Goal: Task Accomplishment & Management: Complete application form

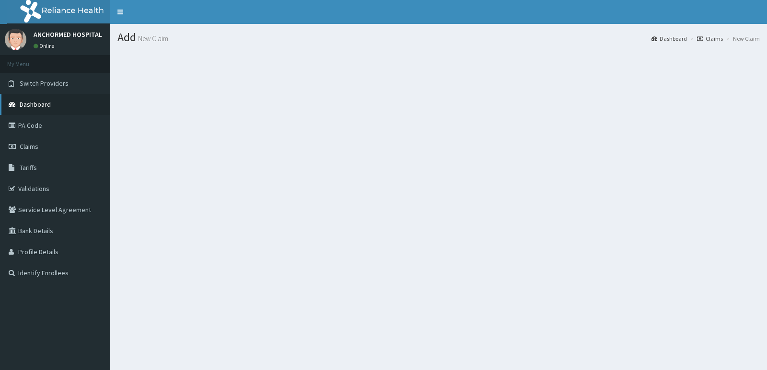
click at [49, 112] on link "Dashboard" at bounding box center [55, 104] width 110 height 21
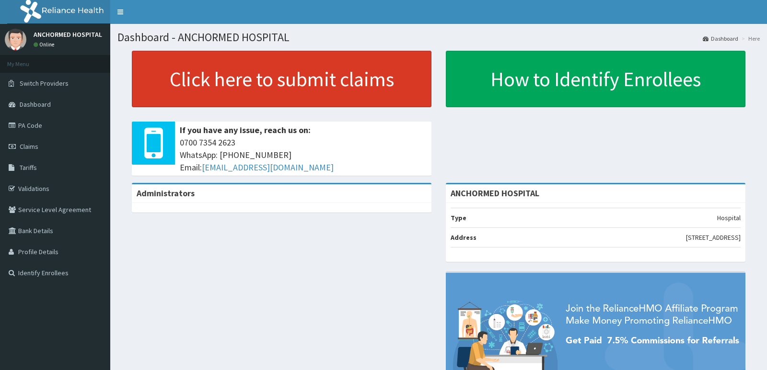
click at [208, 85] on link "Click here to submit claims" at bounding box center [281, 79] width 299 height 57
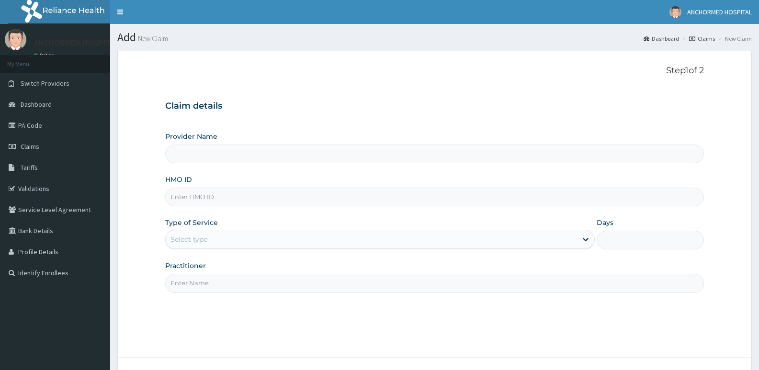
type input "ANCHORMED HOSPITAL"
paste input "SSV/10042/B"
type input "SSV/10042/B"
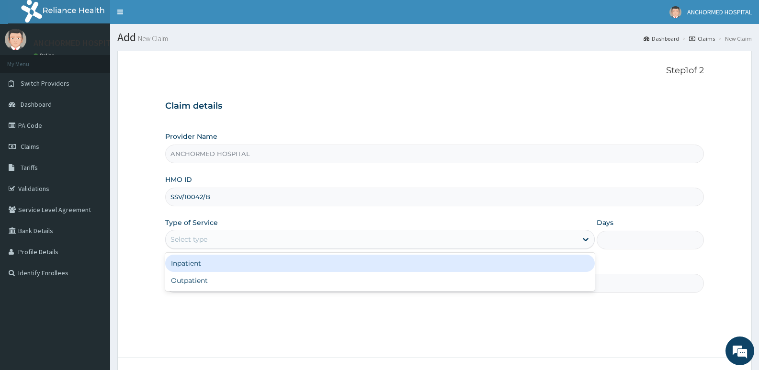
click at [206, 237] on div "Select type" at bounding box center [189, 240] width 37 height 10
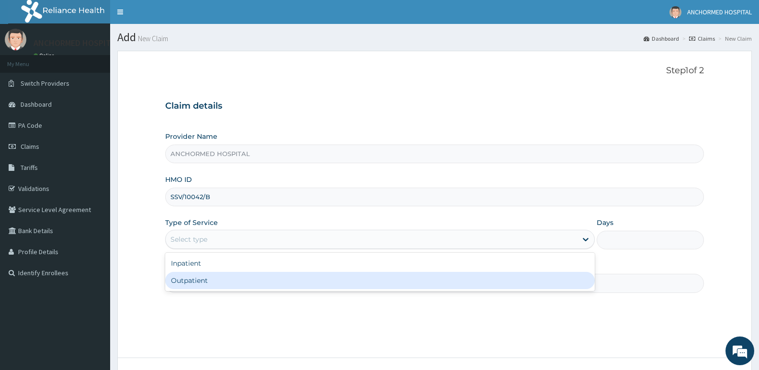
drag, startPoint x: 203, startPoint y: 275, endPoint x: 200, endPoint y: 268, distance: 8.2
click at [202, 273] on div "Outpatient" at bounding box center [379, 280] width 429 height 17
type input "1"
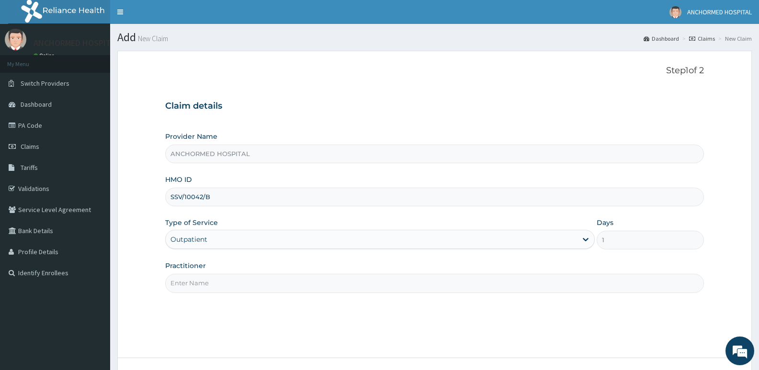
click at [200, 266] on label "Practitioner" at bounding box center [185, 266] width 41 height 10
click at [200, 274] on input "Practitioner" at bounding box center [434, 283] width 539 height 19
click at [198, 279] on input "Practitioner" at bounding box center [434, 283] width 539 height 19
type input "Dr oluwole"
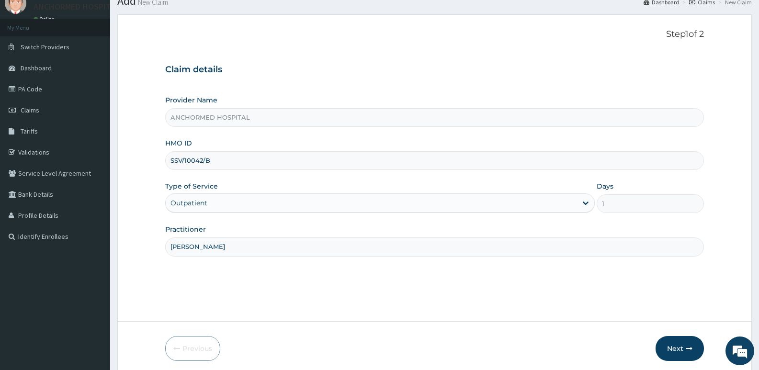
scroll to position [74, 0]
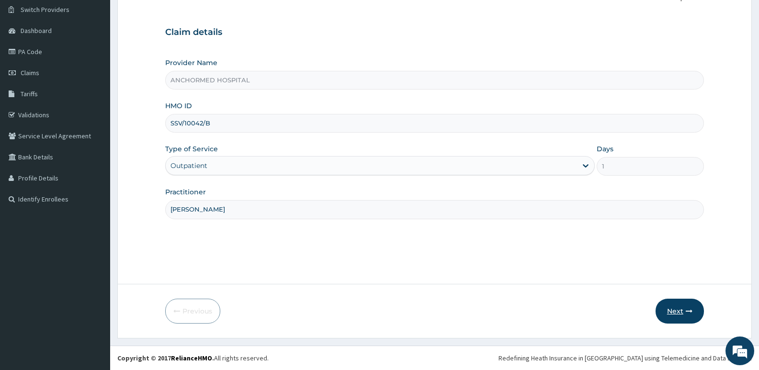
click at [680, 305] on button "Next" at bounding box center [680, 311] width 48 height 25
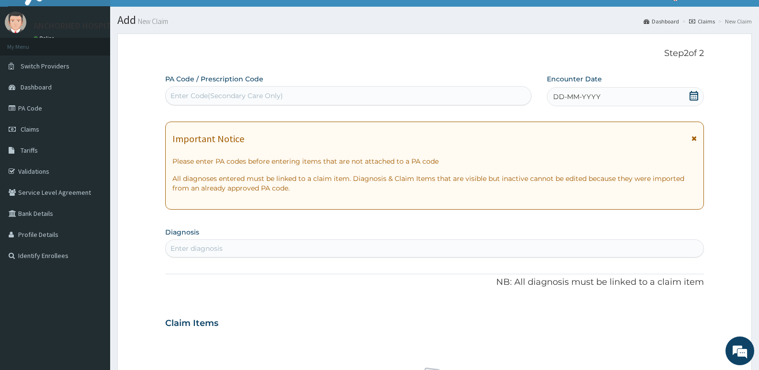
scroll to position [0, 0]
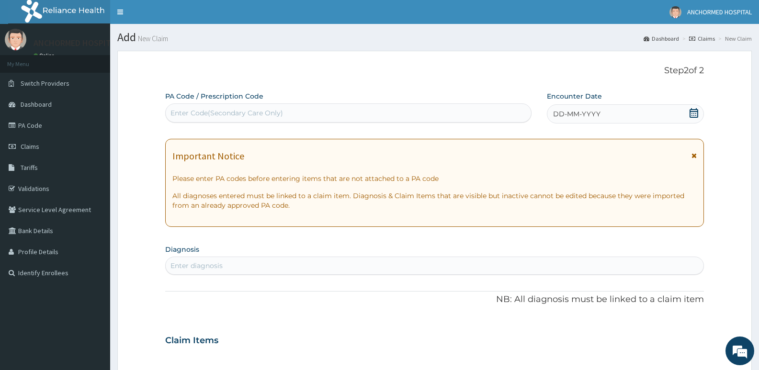
click at [607, 116] on div "DD-MM-YYYY" at bounding box center [625, 113] width 157 height 19
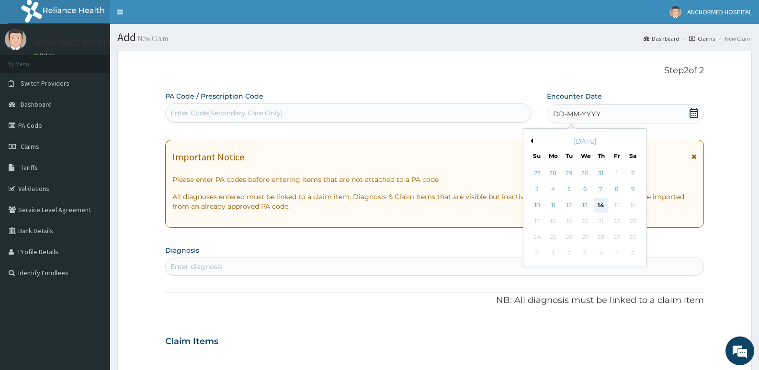
click at [600, 206] on div "14" at bounding box center [601, 205] width 14 height 14
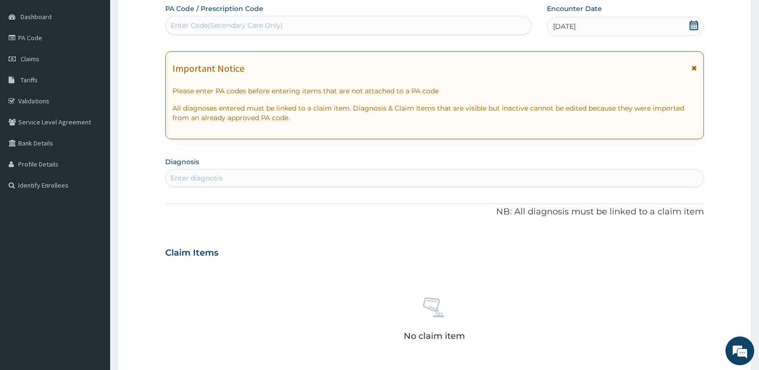
scroll to position [96, 0]
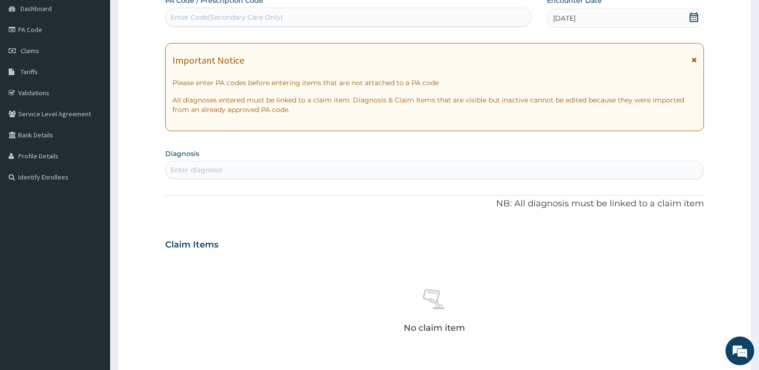
click at [215, 169] on div "Enter diagnosis" at bounding box center [197, 170] width 52 height 10
type input "infertili"
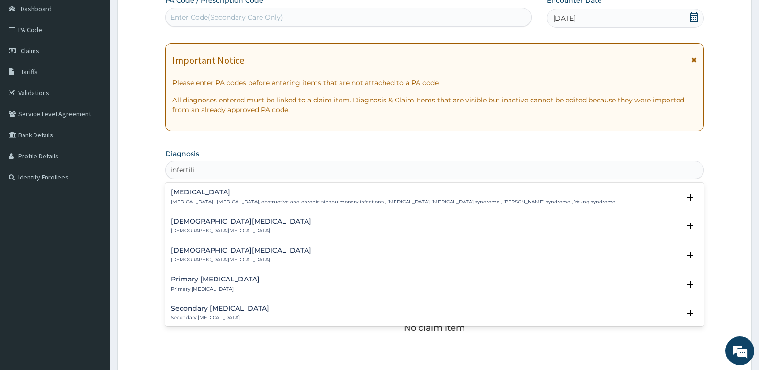
click at [196, 316] on p "Secondary infertility" at bounding box center [220, 318] width 98 height 7
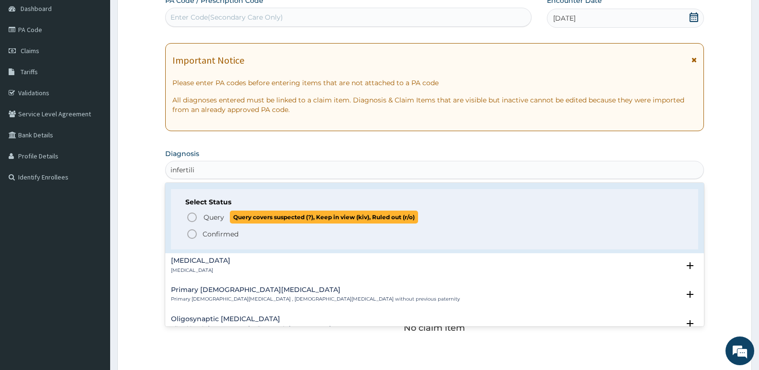
scroll to position [144, 0]
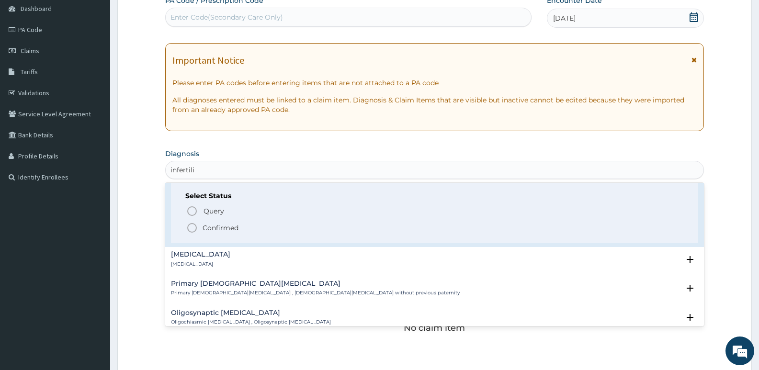
click at [207, 228] on p "Confirmed" at bounding box center [221, 228] width 36 height 10
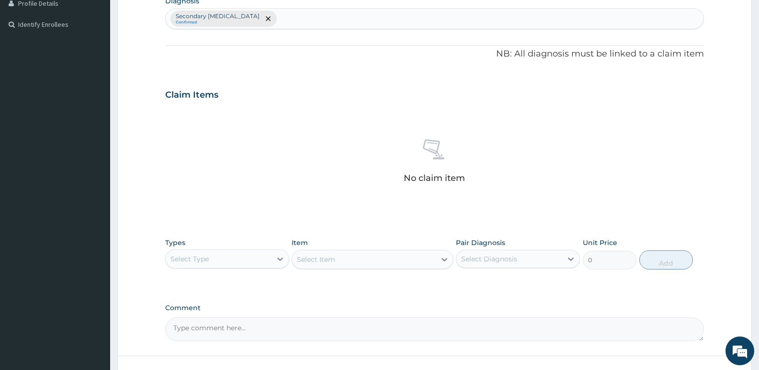
scroll to position [321, 0]
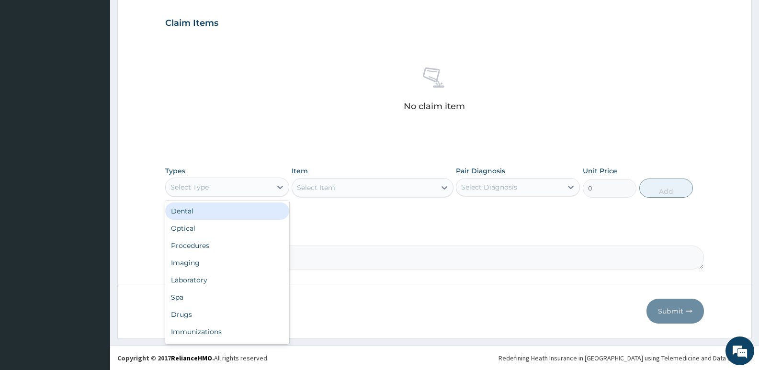
click at [195, 187] on div "Select Type" at bounding box center [190, 188] width 38 height 10
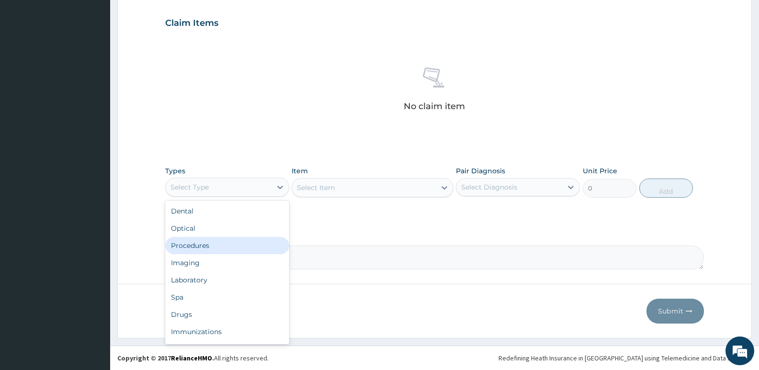
click at [194, 246] on div "Procedures" at bounding box center [227, 245] width 124 height 17
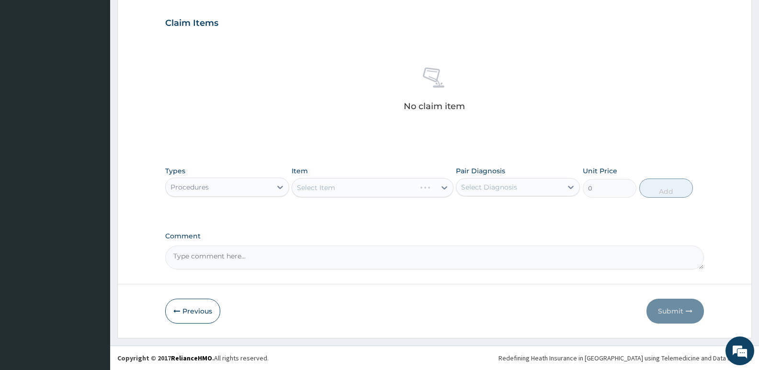
click at [349, 188] on div "Select Item" at bounding box center [372, 187] width 161 height 19
click at [367, 193] on div "Select Item" at bounding box center [372, 187] width 161 height 19
click at [327, 185] on div "Select Item" at bounding box center [372, 187] width 161 height 19
click at [307, 190] on div "Select Item" at bounding box center [372, 187] width 161 height 19
click at [373, 189] on div "Select Item" at bounding box center [363, 187] width 143 height 15
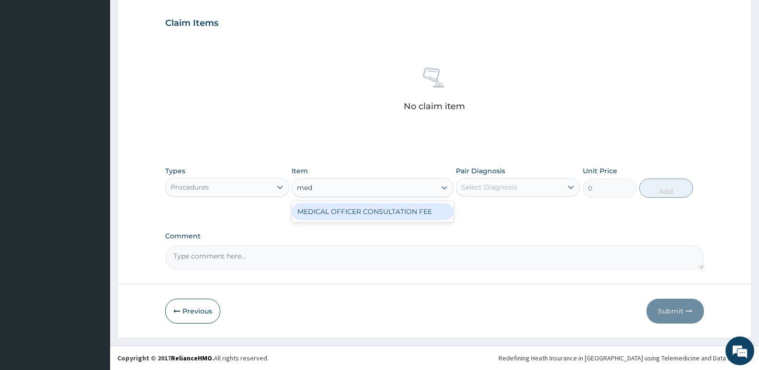
type input "medi"
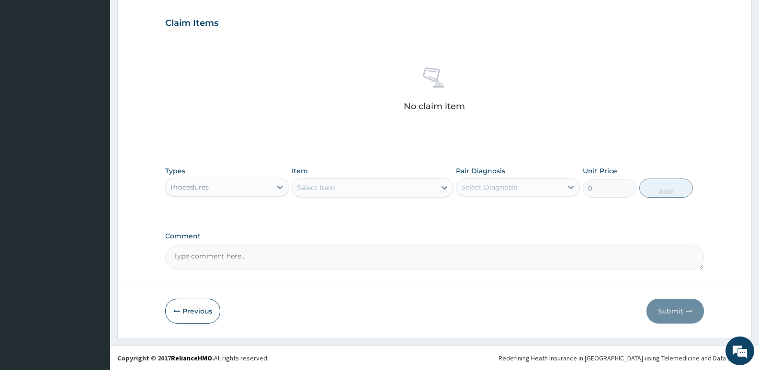
click at [335, 182] on div "Select Item" at bounding box center [363, 187] width 143 height 15
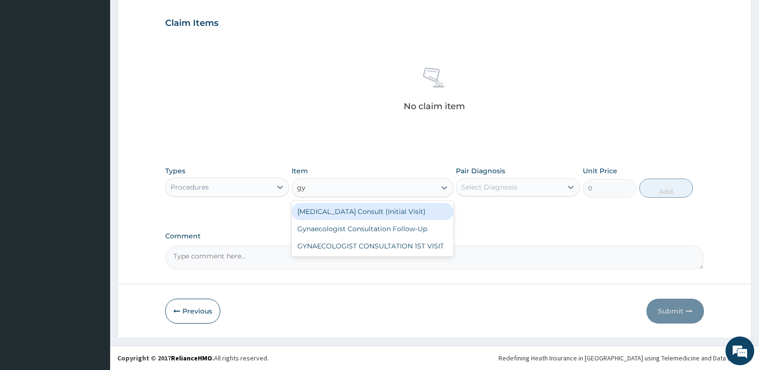
type input "gyn"
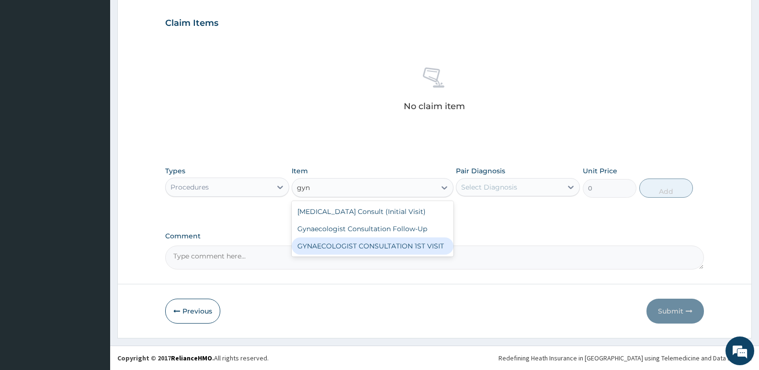
click at [355, 245] on div "GYNAECOLOGIST CONSULTATION 1ST VISIT" at bounding box center [372, 246] width 161 height 17
type input "15000"
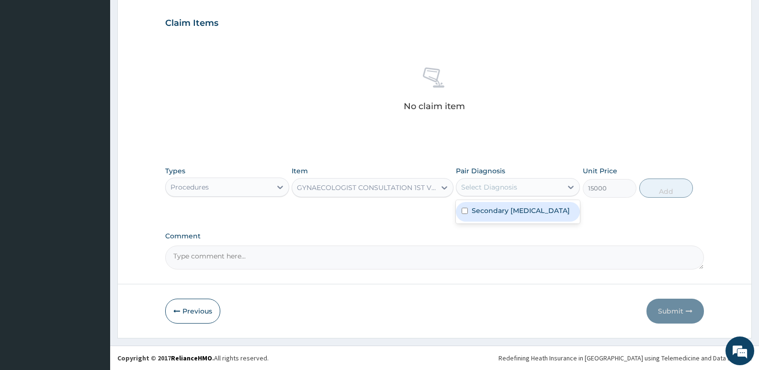
click at [499, 186] on div "Select Diagnosis" at bounding box center [489, 188] width 56 height 10
click at [501, 213] on label "Secondary infertility" at bounding box center [521, 211] width 98 height 10
checkbox input "true"
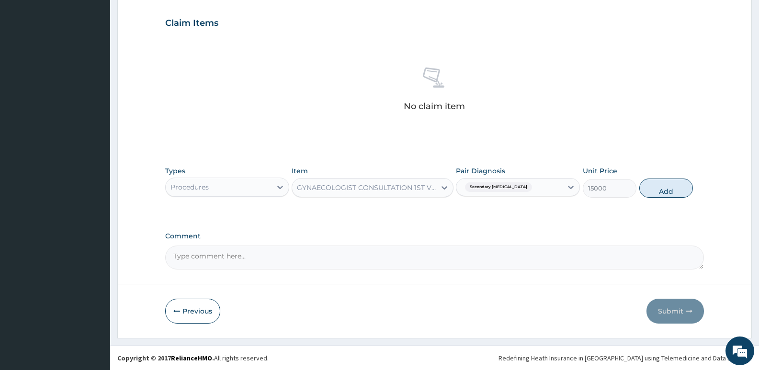
click at [603, 312] on div "Previous Submit" at bounding box center [434, 311] width 539 height 25
click at [631, 226] on div "PA Code / Prescription Code Enter Code(Secondary Care Only) Encounter Date 14-0…" at bounding box center [434, 20] width 539 height 499
click at [664, 187] on button "Add" at bounding box center [667, 188] width 54 height 19
type input "0"
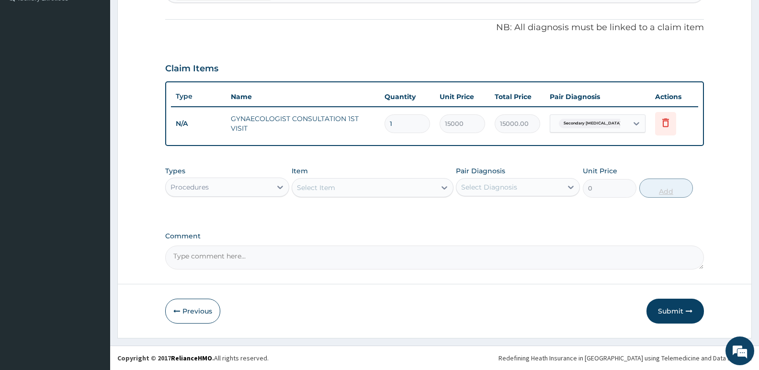
scroll to position [275, 0]
click at [678, 319] on button "Submit" at bounding box center [675, 311] width 57 height 25
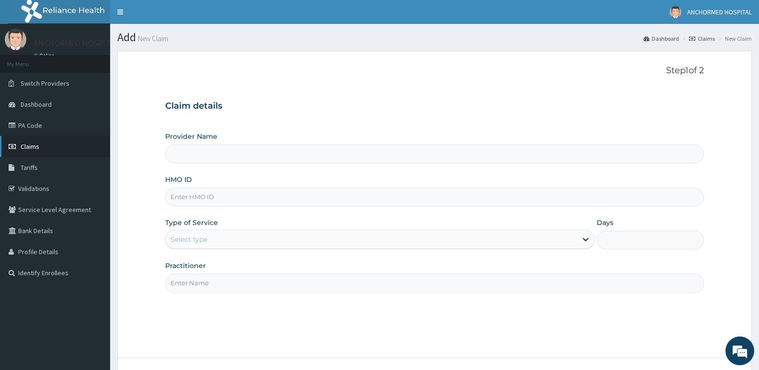
type input "ANCHORMED HOSPITAL"
click at [31, 145] on span "Claims" at bounding box center [30, 146] width 19 height 9
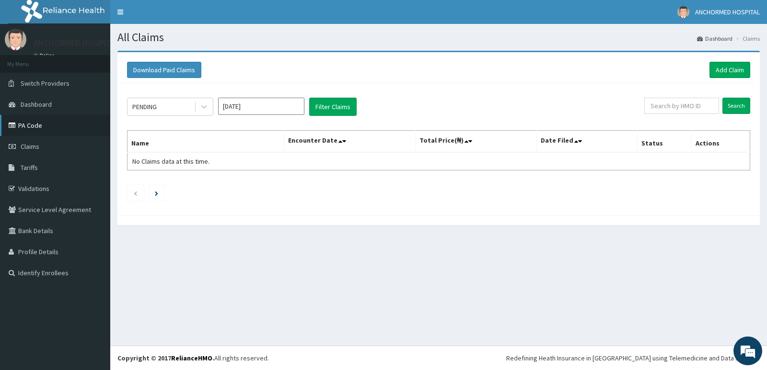
click at [34, 122] on link "PA Code" at bounding box center [55, 125] width 110 height 21
click at [698, 108] on input "text" at bounding box center [681, 106] width 75 height 16
paste input "SSV/10042/B"
type input "SSV/10042/B"
click at [739, 103] on input "Search" at bounding box center [736, 106] width 28 height 16
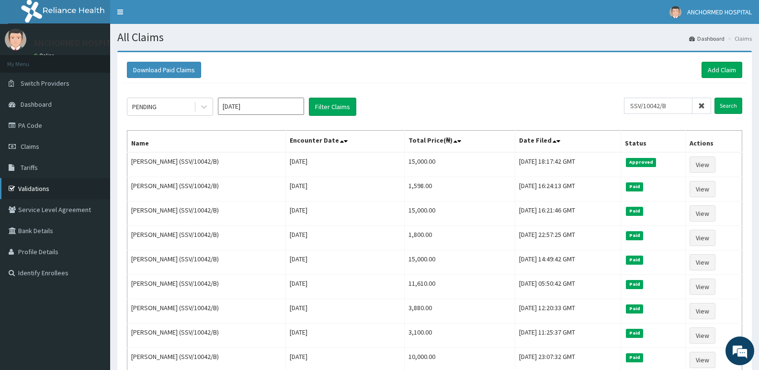
click at [32, 191] on link "Validations" at bounding box center [55, 188] width 110 height 21
click at [44, 192] on link "Validations" at bounding box center [55, 188] width 110 height 21
click at [34, 185] on link "Validations" at bounding box center [55, 188] width 110 height 21
